Goal: Download file/media

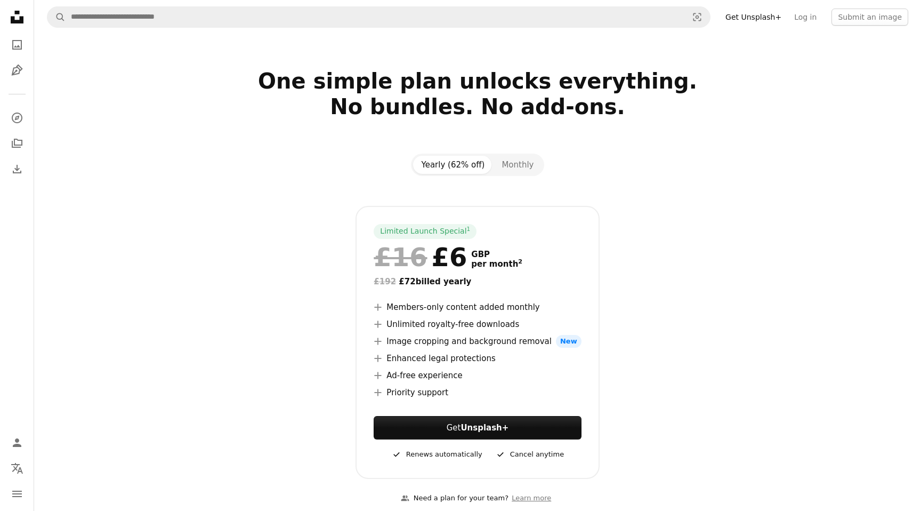
scroll to position [192, 0]
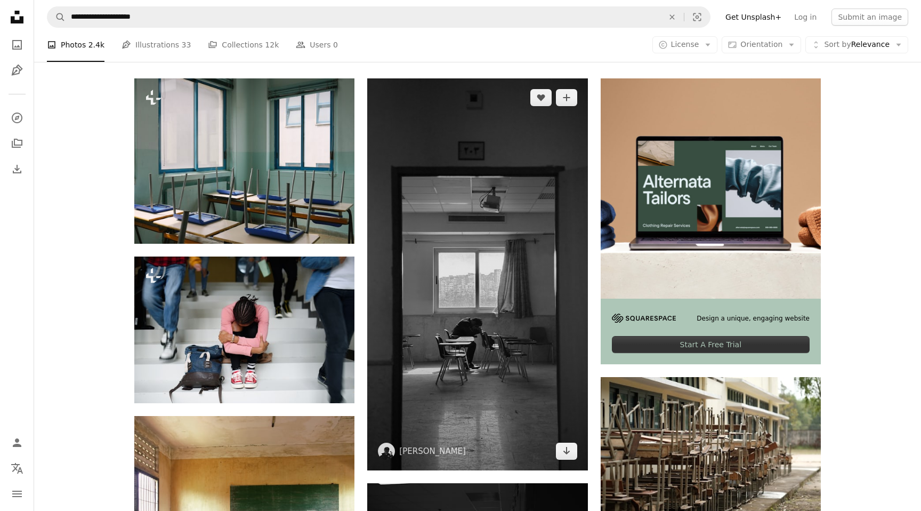
click at [500, 281] on img at bounding box center [477, 274] width 220 height 392
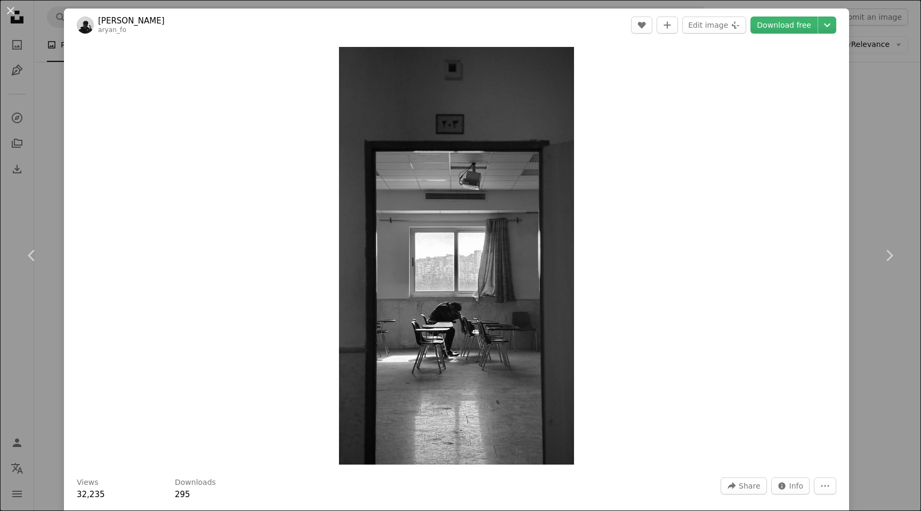
click at [920, 199] on div "An X shape Chevron left Chevron right Aryan Fo aryan_fo A heart A plus sign Edi…" at bounding box center [460, 255] width 921 height 511
